Goal: Task Accomplishment & Management: Use online tool/utility

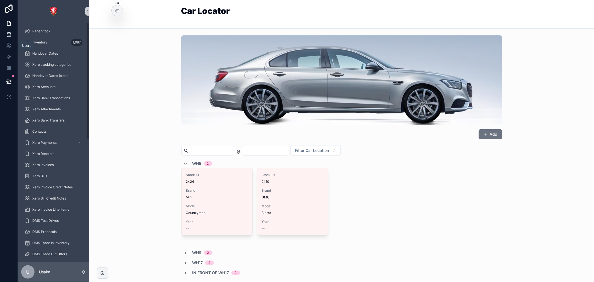
scroll to position [784, 0]
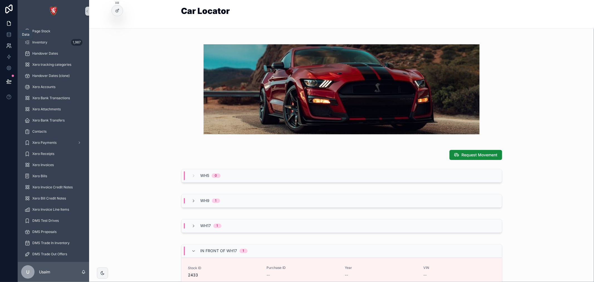
drag, startPoint x: 7, startPoint y: 34, endPoint x: 8, endPoint y: 50, distance: 15.3
click at [7, 34] on icon at bounding box center [9, 34] width 4 height 2
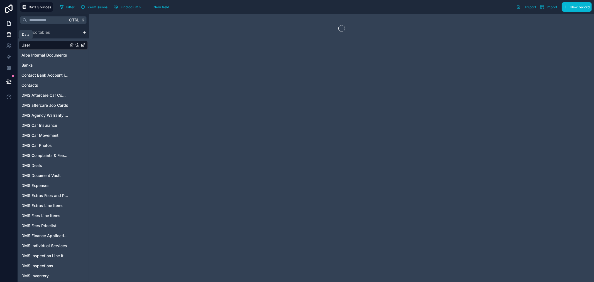
click at [7, 27] on link at bounding box center [9, 23] width 18 height 11
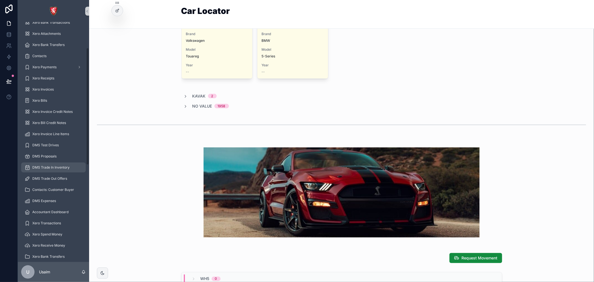
scroll to position [93, 0]
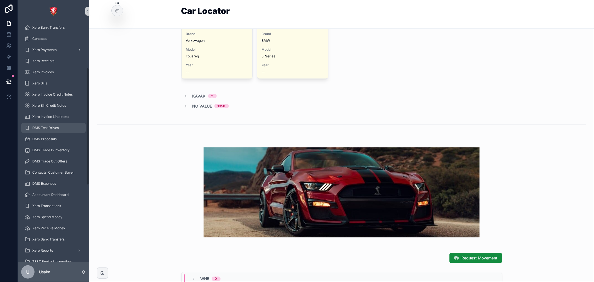
click at [55, 127] on span "DMS Test Drives" at bounding box center [45, 128] width 26 height 4
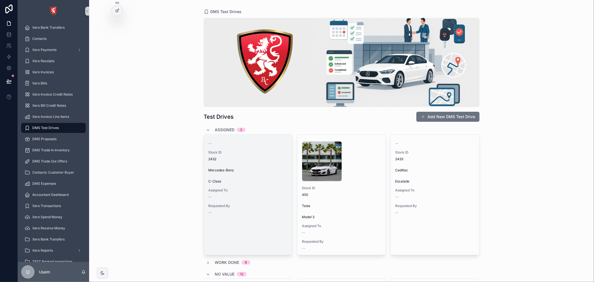
click at [262, 208] on span "Requested By" at bounding box center [248, 206] width 80 height 4
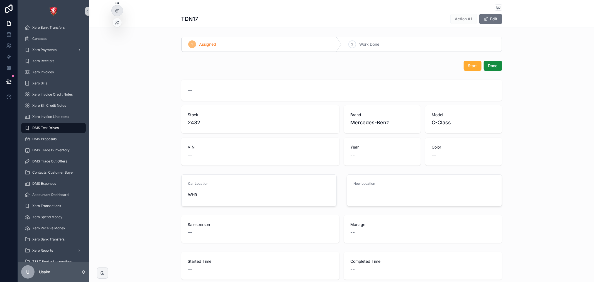
click at [118, 6] on div at bounding box center [117, 10] width 11 height 11
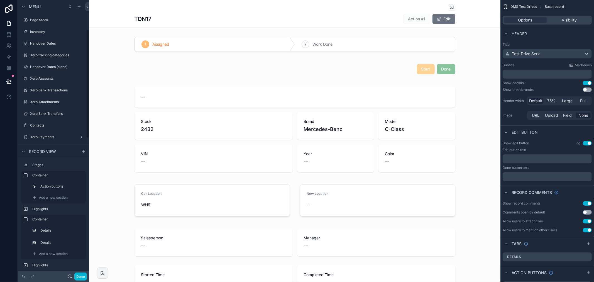
scroll to position [75, 0]
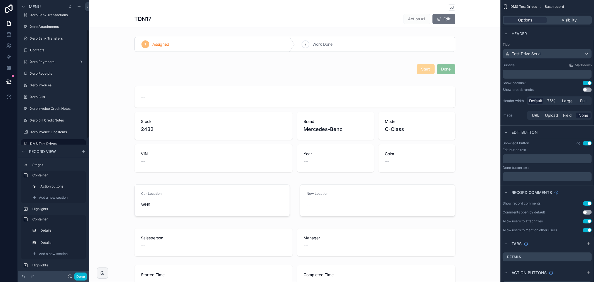
click at [421, 73] on div "scrollable content" at bounding box center [294, 68] width 411 height 21
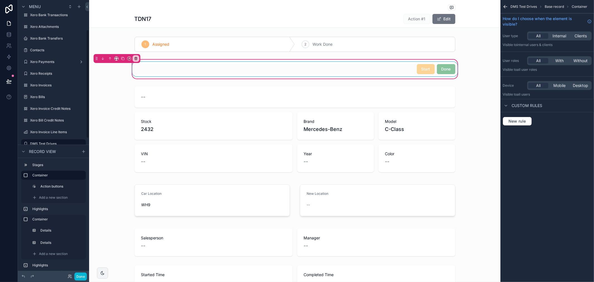
click at [387, 72] on div "scrollable content" at bounding box center [295, 69] width 328 height 14
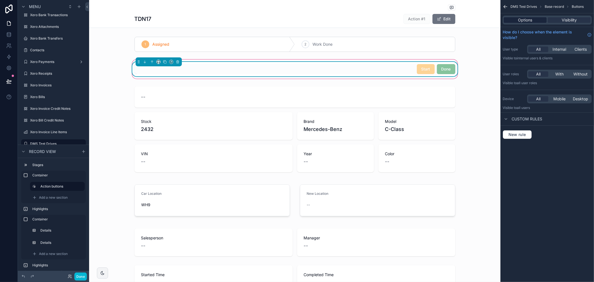
click at [527, 19] on span "Options" at bounding box center [525, 20] width 14 height 6
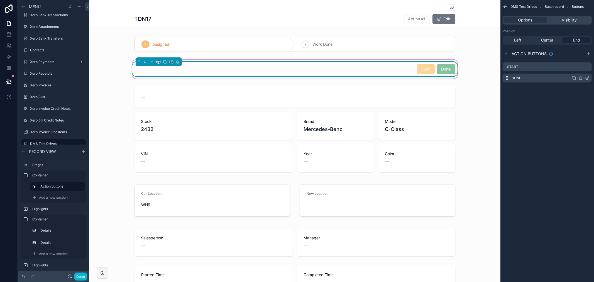
click at [588, 78] on icon "scrollable content" at bounding box center [587, 78] width 4 height 4
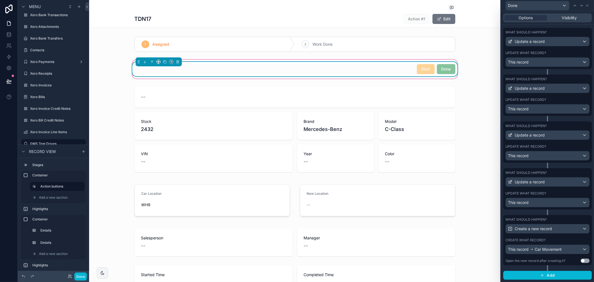
scroll to position [187, 0]
click at [578, 249] on div "This record Car Movement" at bounding box center [548, 249] width 84 height 9
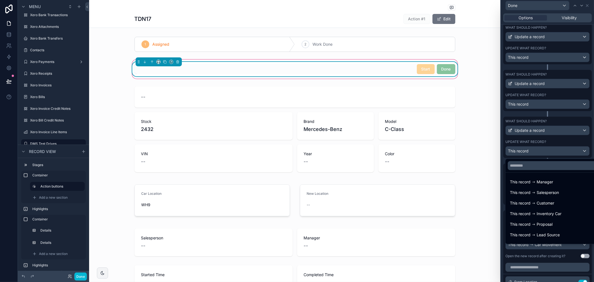
click at [568, 79] on div at bounding box center [547, 141] width 93 height 282
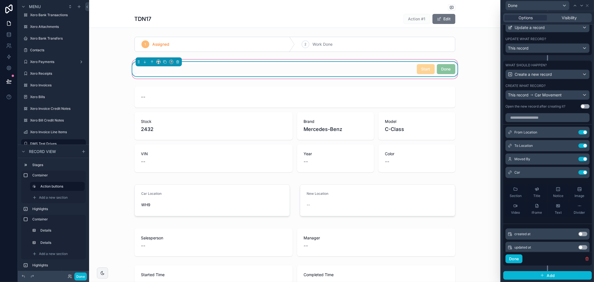
scroll to position [311, 0]
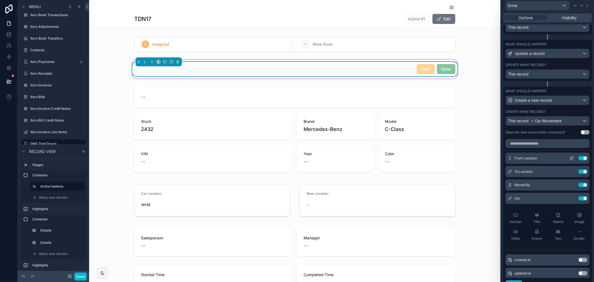
click at [571, 159] on icon at bounding box center [572, 158] width 2 height 2
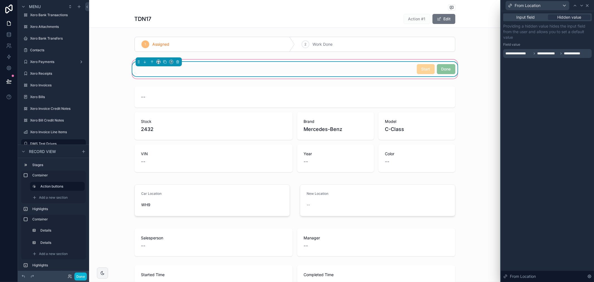
click at [588, 4] on icon at bounding box center [587, 5] width 4 height 4
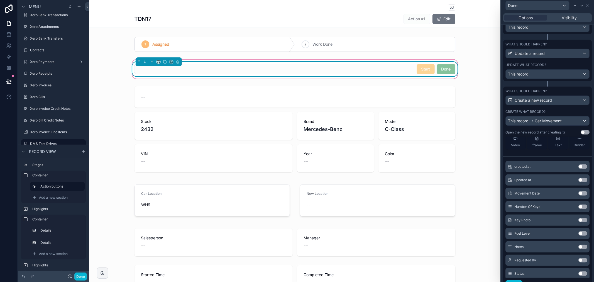
scroll to position [114, 0]
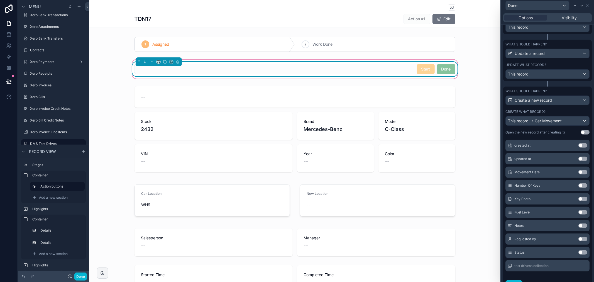
click at [579, 201] on button "Use setting" at bounding box center [583, 199] width 9 height 4
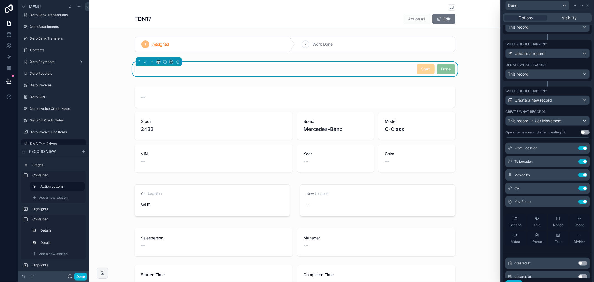
scroll to position [0, 0]
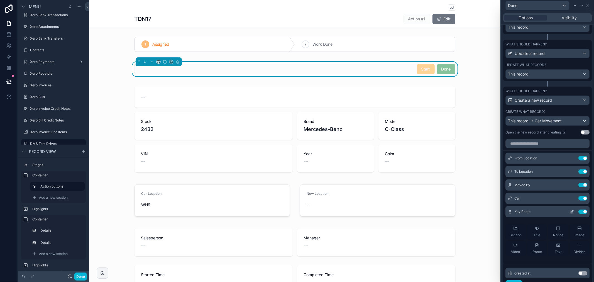
click at [570, 214] on icon at bounding box center [572, 211] width 4 height 4
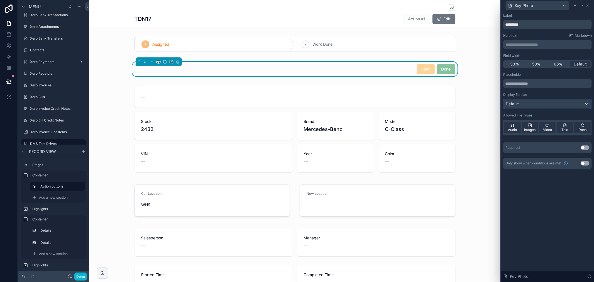
click at [554, 99] on div "Default" at bounding box center [548, 103] width 88 height 9
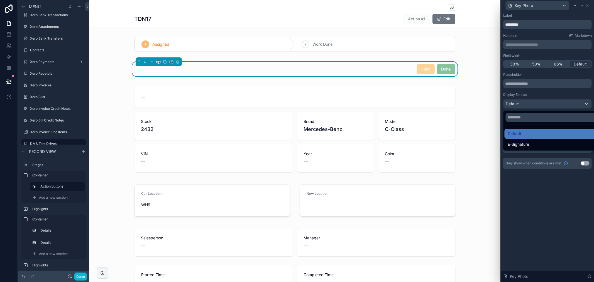
click at [556, 174] on div at bounding box center [547, 141] width 93 height 282
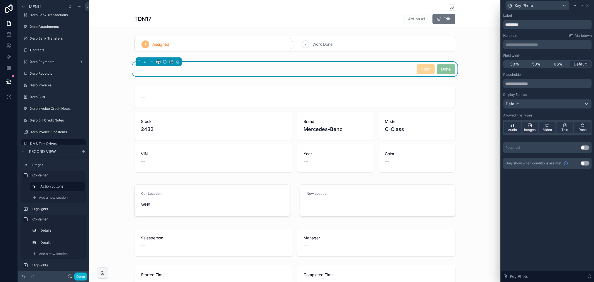
click at [586, 148] on button "Use setting" at bounding box center [585, 147] width 9 height 4
click at [558, 4] on div "Key Photo" at bounding box center [538, 5] width 64 height 9
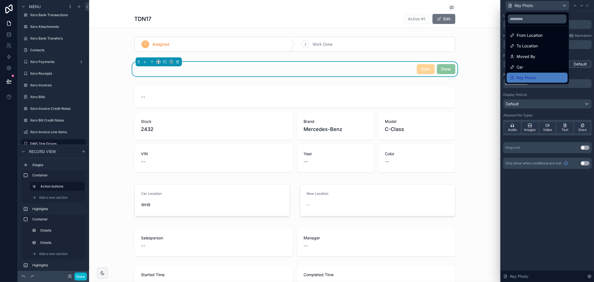
click at [588, 5] on div at bounding box center [547, 141] width 93 height 282
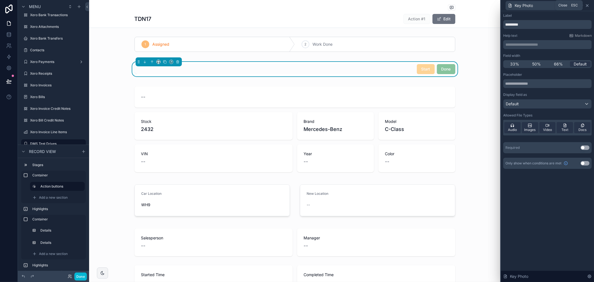
click at [588, 5] on icon at bounding box center [587, 5] width 4 height 4
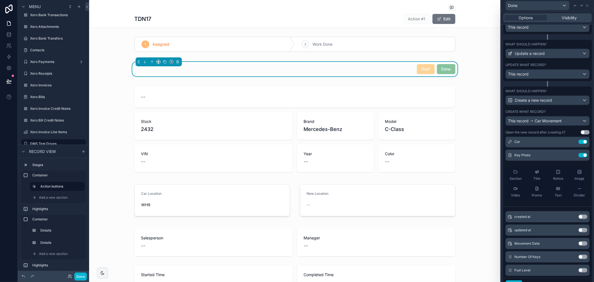
scroll to position [114, 0]
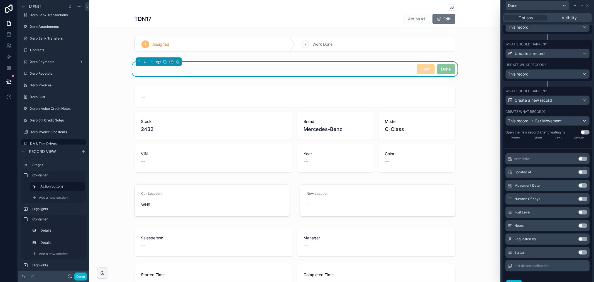
click at [579, 228] on button "Use setting" at bounding box center [583, 225] width 9 height 4
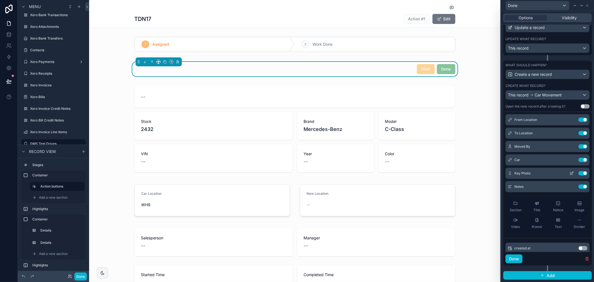
scroll to position [0, 0]
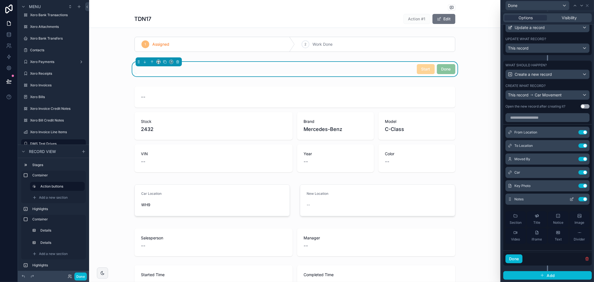
click at [570, 200] on icon at bounding box center [572, 199] width 4 height 4
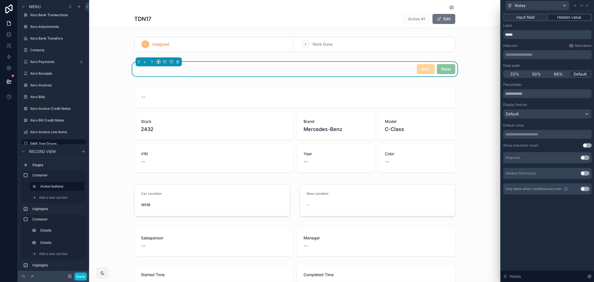
click at [569, 17] on span "Hidden value" at bounding box center [570, 17] width 24 height 6
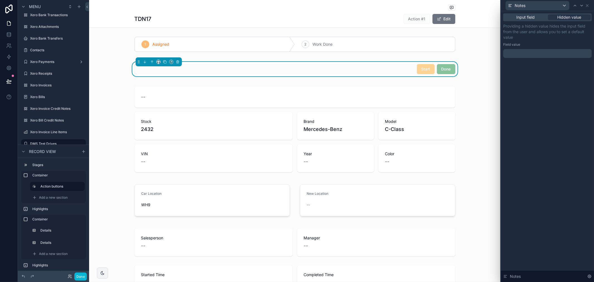
click at [540, 54] on p "﻿" at bounding box center [548, 54] width 85 height 6
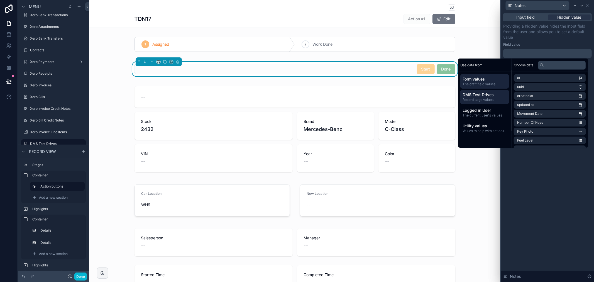
click at [492, 96] on span "DMS Test Drives" at bounding box center [485, 95] width 44 height 6
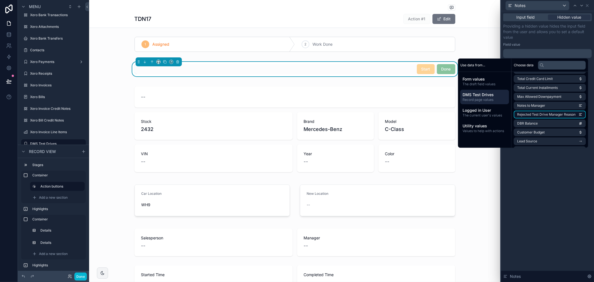
scroll to position [137, 0]
click at [550, 66] on input "text" at bounding box center [562, 65] width 48 height 9
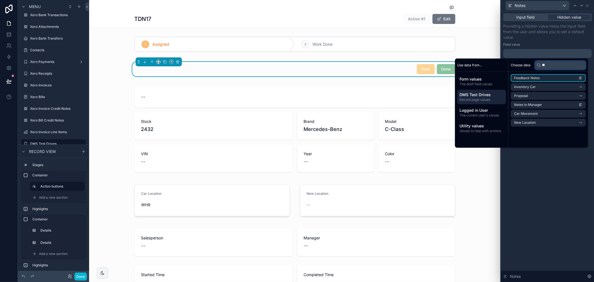
scroll to position [0, 0]
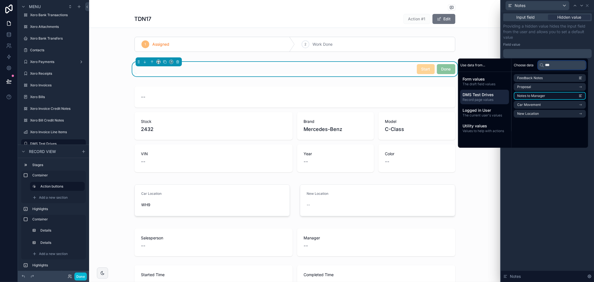
type input "***"
click at [539, 96] on span "Notes to Manager" at bounding box center [531, 96] width 28 height 4
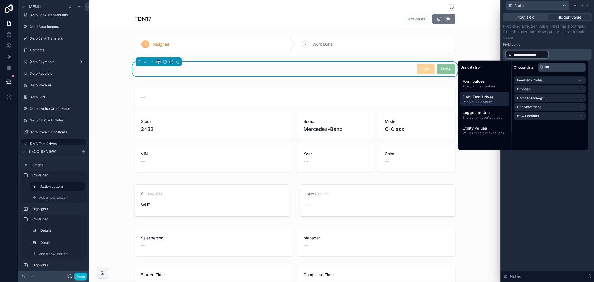
click at [565, 43] on div "Field value" at bounding box center [547, 44] width 89 height 4
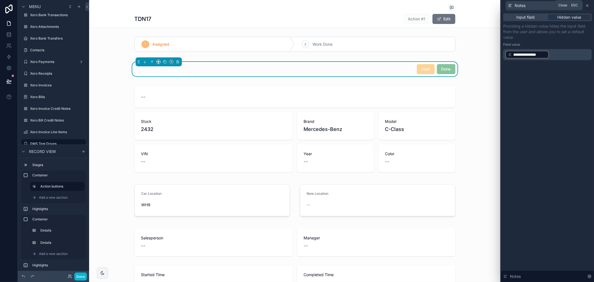
click at [588, 6] on icon at bounding box center [587, 5] width 4 height 4
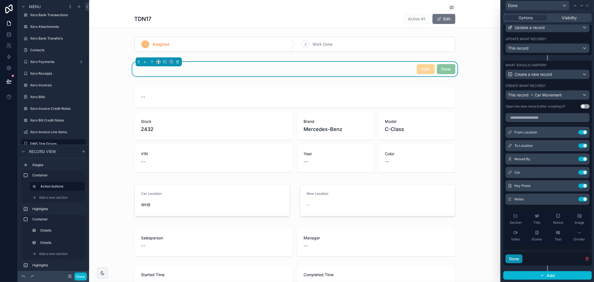
click at [518, 256] on button "Done" at bounding box center [514, 258] width 17 height 9
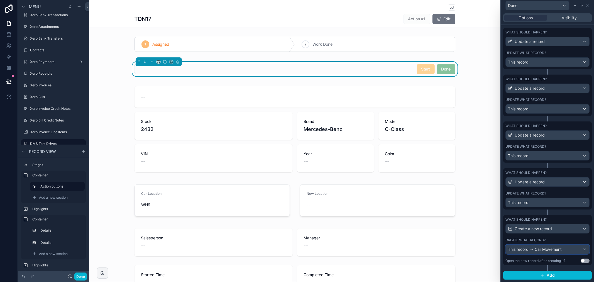
click at [572, 249] on div "This record Car Movement" at bounding box center [548, 249] width 84 height 9
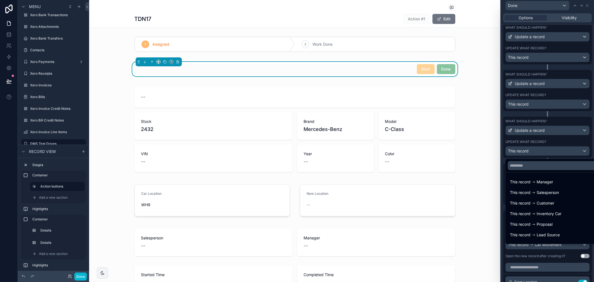
click at [560, 124] on div at bounding box center [547, 141] width 93 height 282
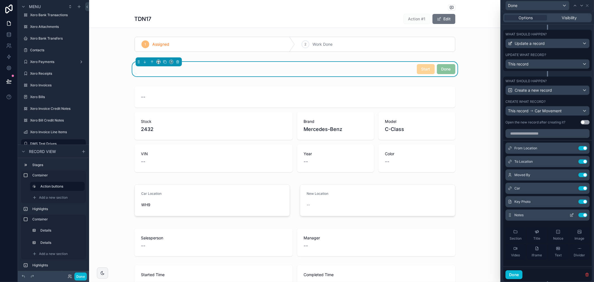
scroll to position [342, 0]
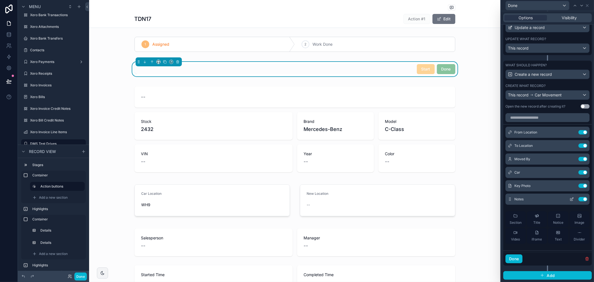
click at [571, 199] on icon at bounding box center [572, 199] width 2 height 2
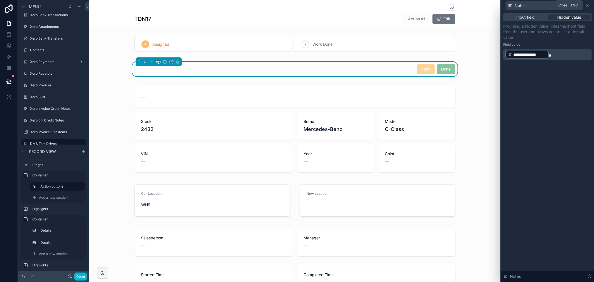
click at [588, 6] on icon at bounding box center [587, 5] width 4 height 4
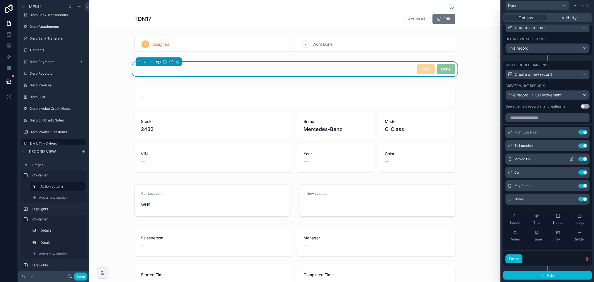
click at [570, 158] on icon at bounding box center [572, 159] width 4 height 4
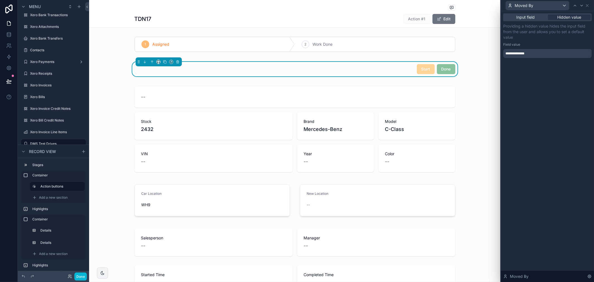
click at [554, 56] on div "**********" at bounding box center [547, 53] width 89 height 9
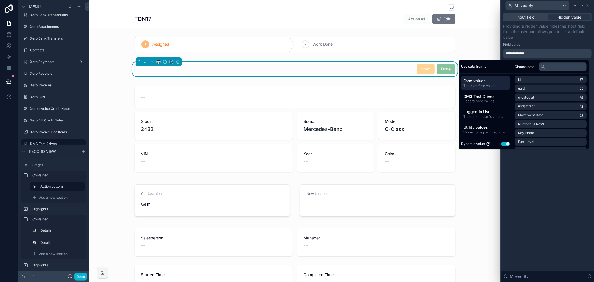
click at [564, 45] on div "Field value" at bounding box center [547, 44] width 89 height 4
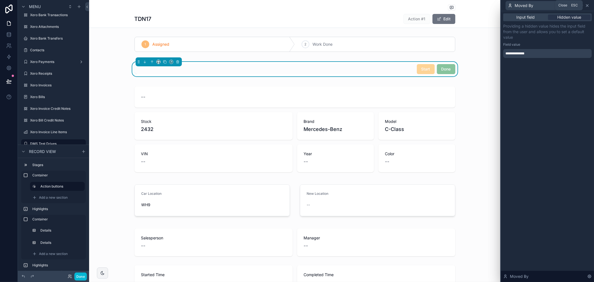
click at [588, 5] on icon at bounding box center [587, 5] width 4 height 4
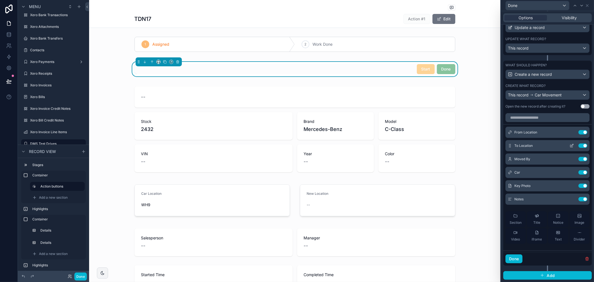
click at [570, 145] on icon at bounding box center [572, 145] width 4 height 4
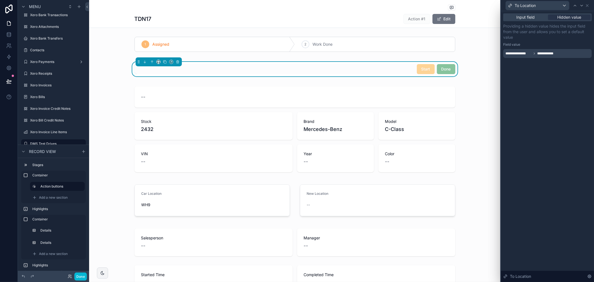
click at [565, 51] on div "**********" at bounding box center [547, 53] width 89 height 9
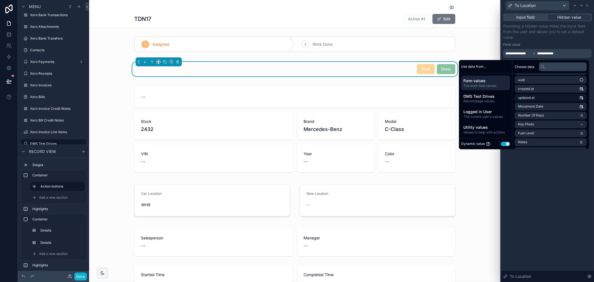
scroll to position [0, 0]
click at [555, 176] on div "**********" at bounding box center [547, 146] width 93 height 271
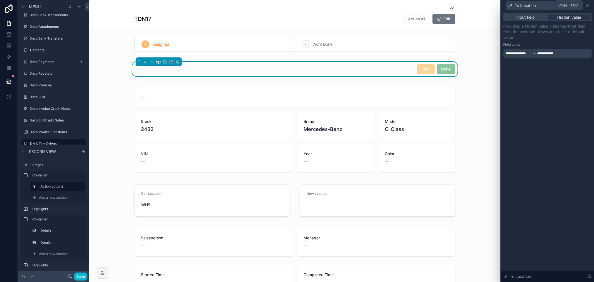
click at [587, 5] on icon at bounding box center [587, 5] width 4 height 4
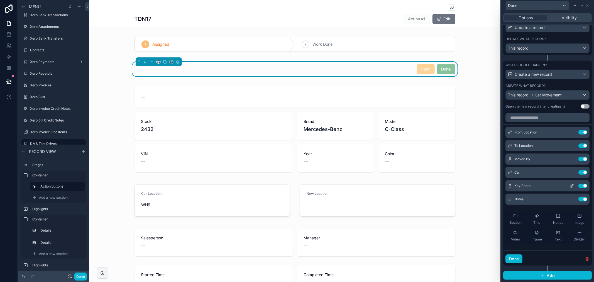
click at [571, 185] on icon at bounding box center [572, 186] width 3 height 3
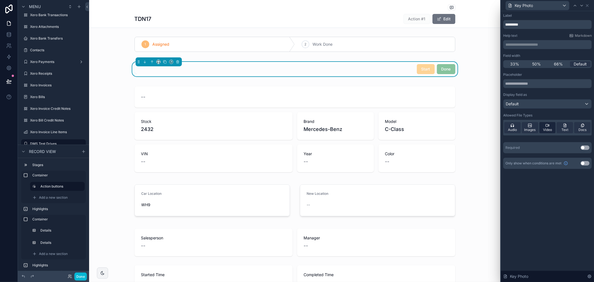
click at [551, 130] on span "Video" at bounding box center [547, 130] width 9 height 4
click at [564, 128] on span "Text" at bounding box center [565, 130] width 7 height 4
click at [582, 128] on span "Docs" at bounding box center [583, 130] width 8 height 4
click at [505, 130] on div "Audio" at bounding box center [512, 127] width 16 height 11
click at [511, 131] on span "Audio" at bounding box center [512, 130] width 9 height 4
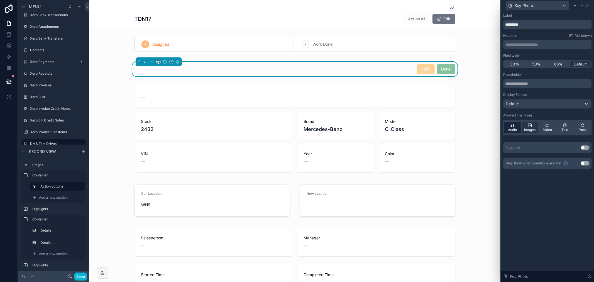
click at [514, 129] on span "Audio" at bounding box center [512, 130] width 9 height 4
click at [533, 86] on input "text" at bounding box center [547, 83] width 89 height 9
click at [585, 162] on button "Use setting" at bounding box center [585, 163] width 9 height 4
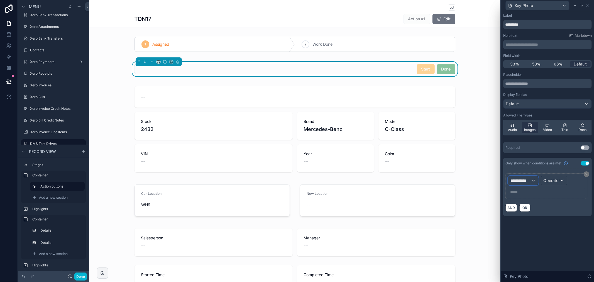
click at [530, 180] on span "**********" at bounding box center [521, 181] width 21 height 6
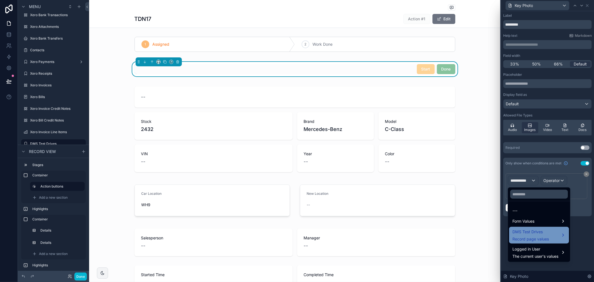
click at [553, 233] on div "DMS Test Drives Record page values" at bounding box center [539, 234] width 53 height 13
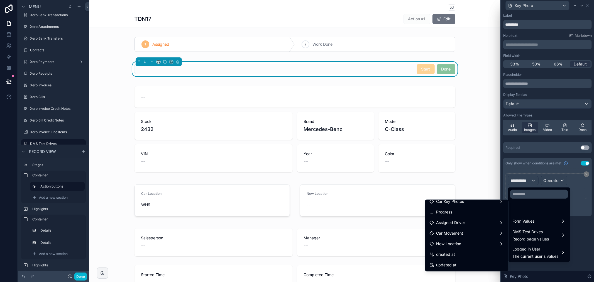
scroll to position [291, 0]
click at [469, 210] on div "Car Key Photos" at bounding box center [467, 211] width 74 height 7
click at [584, 219] on div at bounding box center [547, 141] width 93 height 282
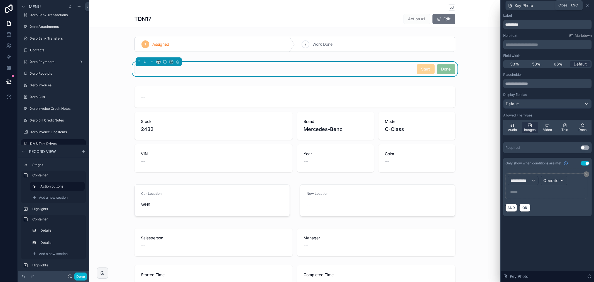
click at [589, 6] on icon at bounding box center [587, 5] width 4 height 4
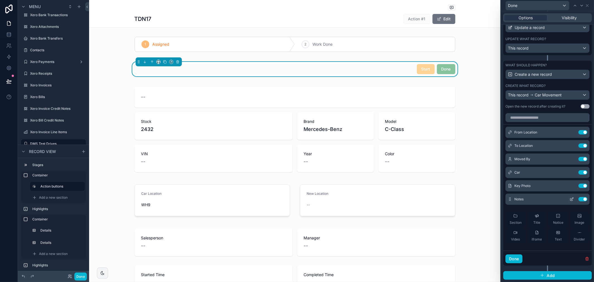
click at [571, 198] on icon at bounding box center [572, 199] width 2 height 2
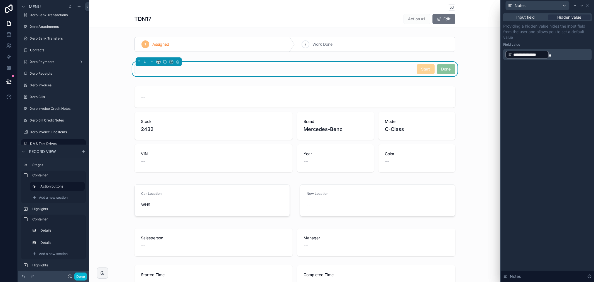
click at [555, 55] on p "**********" at bounding box center [548, 54] width 85 height 9
click at [544, 55] on span "**********" at bounding box center [529, 55] width 33 height 6
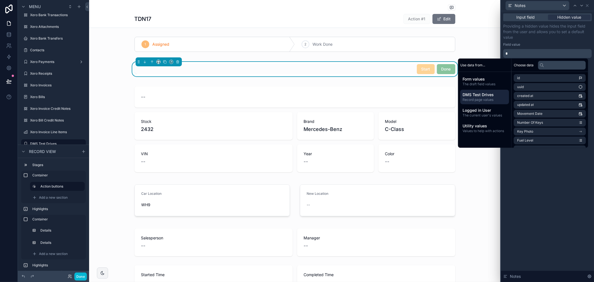
click at [490, 92] on span "DMS Test Drives" at bounding box center [485, 95] width 44 height 6
click at [576, 104] on li "Notes to Manager" at bounding box center [550, 106] width 72 height 8
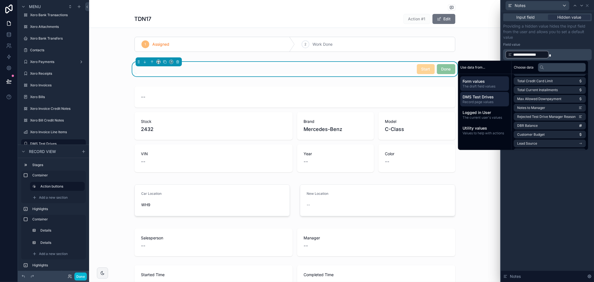
click at [482, 86] on span "The draft field values" at bounding box center [485, 86] width 44 height 4
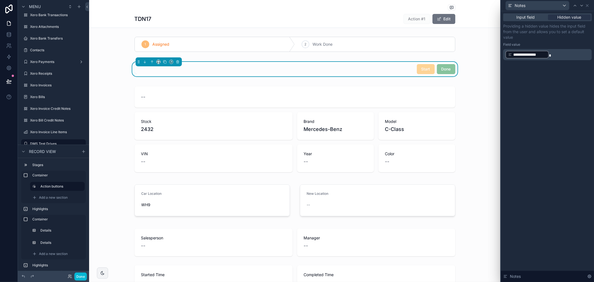
click at [543, 52] on span "**********" at bounding box center [529, 55] width 33 height 6
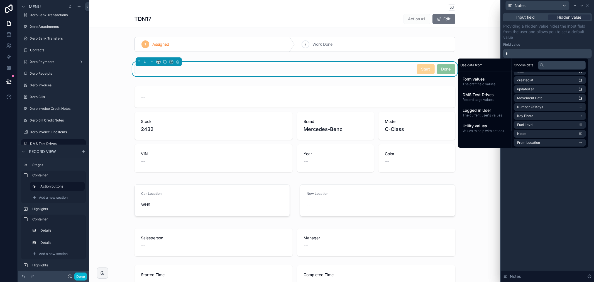
scroll to position [31, 0]
click at [537, 116] on li "Notes" at bounding box center [550, 118] width 72 height 8
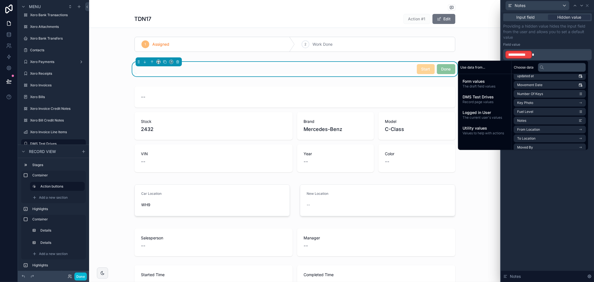
click at [554, 162] on div "**********" at bounding box center [547, 146] width 93 height 271
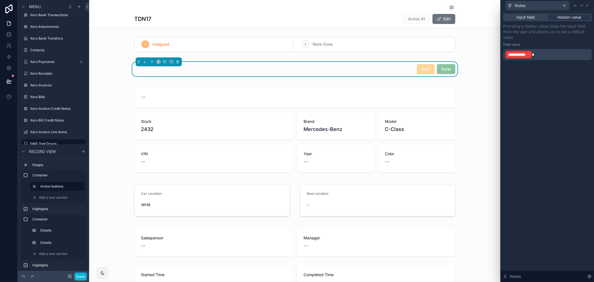
click at [538, 57] on p "**********" at bounding box center [548, 54] width 85 height 9
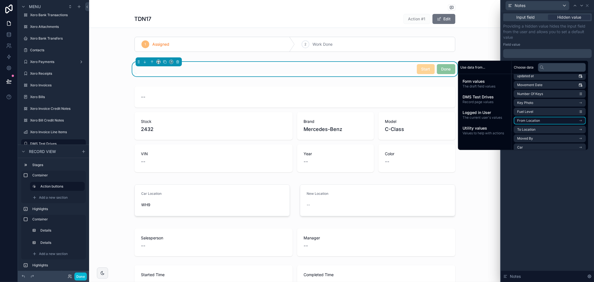
scroll to position [0, 0]
click at [472, 82] on span "Form values" at bounding box center [485, 82] width 44 height 6
click at [542, 121] on li "Notes" at bounding box center [550, 121] width 72 height 8
click at [548, 157] on div "**********" at bounding box center [547, 146] width 93 height 271
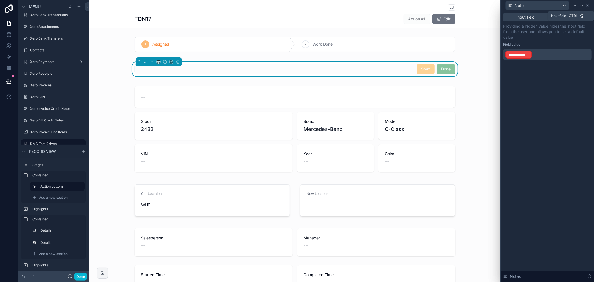
drag, startPoint x: 583, startPoint y: 7, endPoint x: 587, endPoint y: 7, distance: 3.6
click at [586, 7] on div "Notes" at bounding box center [547, 5] width 89 height 11
click at [587, 7] on icon at bounding box center [587, 5] width 4 height 4
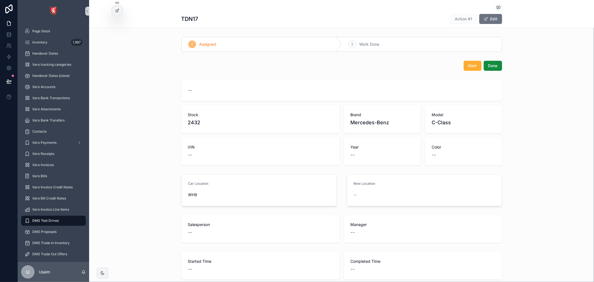
click at [260, 92] on div "--" at bounding box center [342, 90] width 308 height 8
